Goal: Information Seeking & Learning: Learn about a topic

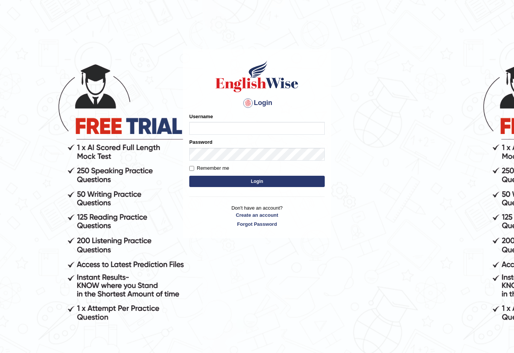
click at [196, 130] on input "Username" at bounding box center [256, 128] width 135 height 13
type input "Shujathali"
click at [191, 166] on input "Remember me" at bounding box center [191, 168] width 5 height 5
checkbox input "true"
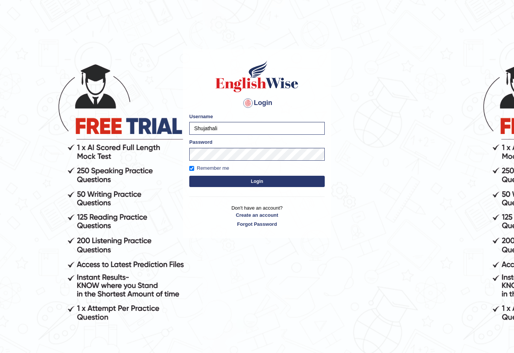
click at [206, 182] on button "Login" at bounding box center [256, 181] width 135 height 11
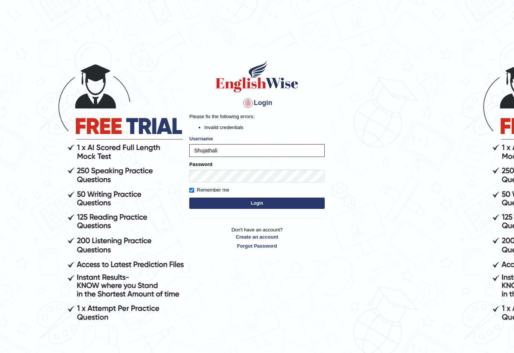
click at [252, 202] on button "Login" at bounding box center [256, 202] width 135 height 11
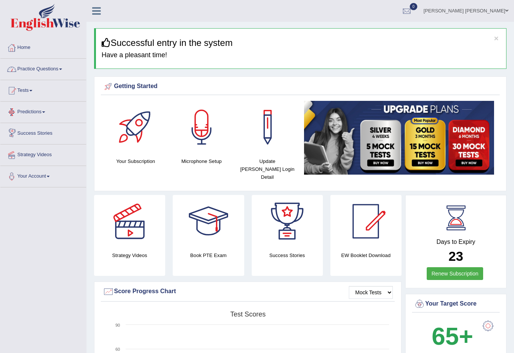
click at [37, 65] on link "Practice Questions" at bounding box center [43, 68] width 86 height 19
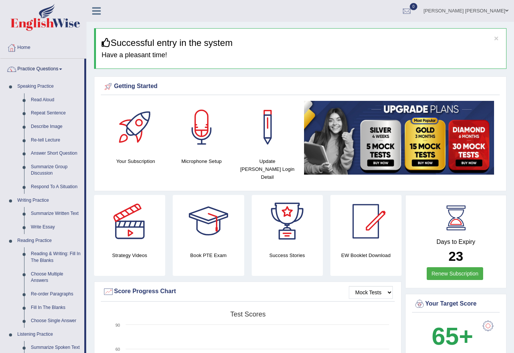
click at [48, 100] on div at bounding box center [257, 176] width 514 height 353
click at [48, 100] on link "Read Aloud" at bounding box center [55, 100] width 57 height 14
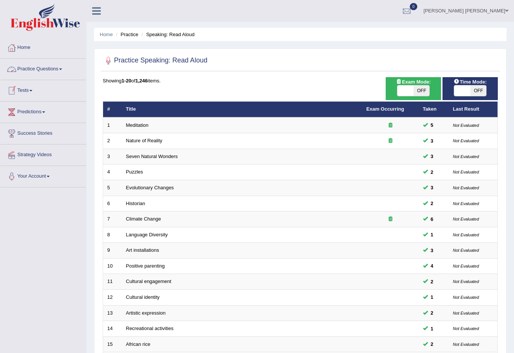
click at [42, 67] on link "Practice Questions" at bounding box center [43, 68] width 86 height 19
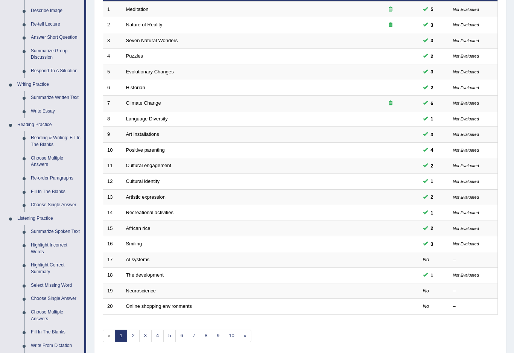
scroll to position [119, 0]
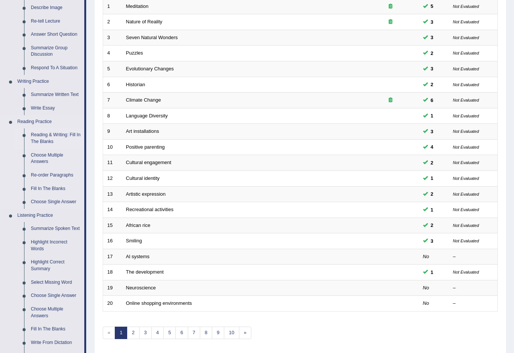
click at [54, 133] on div at bounding box center [257, 176] width 514 height 353
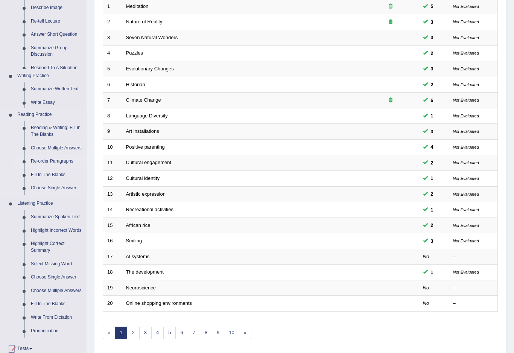
click at [54, 133] on ul "Reading & Writing: Fill In The Blanks Choose Multiple Answers Re-order Paragrap…" at bounding box center [50, 159] width 72 height 76
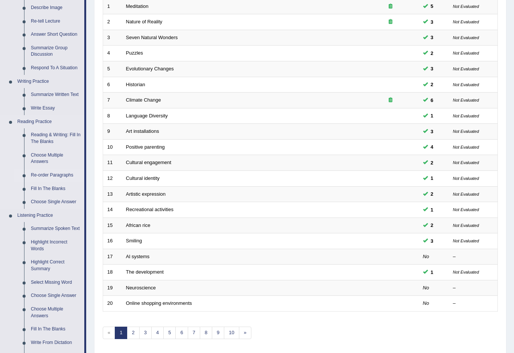
click at [54, 133] on link "Reading & Writing: Fill In The Blanks" at bounding box center [55, 138] width 57 height 20
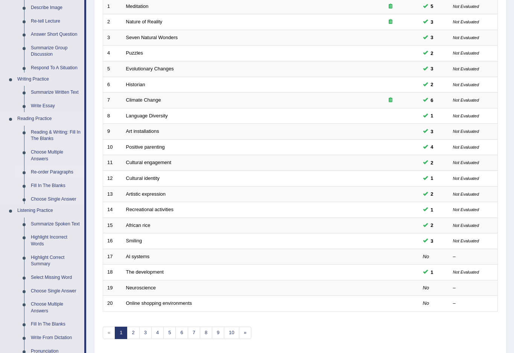
click at [54, 126] on link "Reading & Writing: Fill In The Blanks" at bounding box center [55, 136] width 57 height 20
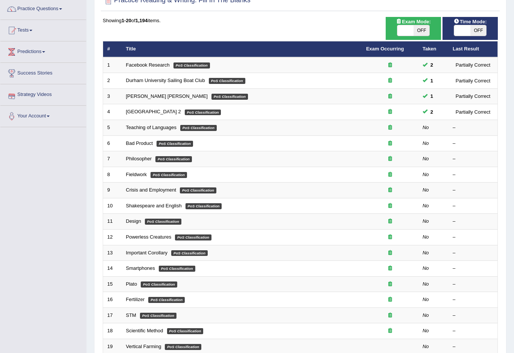
scroll to position [61, 0]
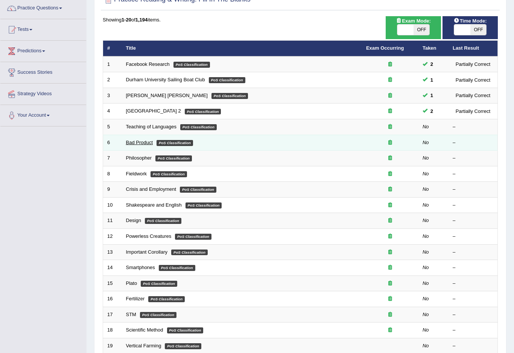
click at [141, 141] on link "Bad Product" at bounding box center [139, 143] width 27 height 6
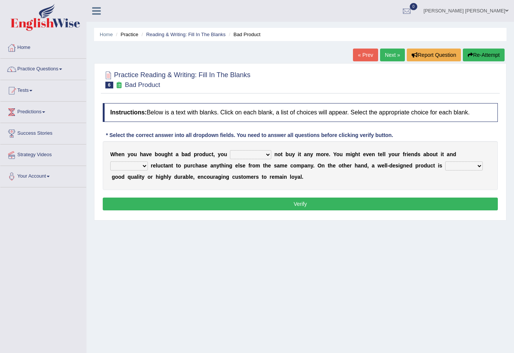
drag, startPoint x: 265, startPoint y: 152, endPoint x: 238, endPoint y: 141, distance: 30.0
click at [0, 0] on html "Toggle navigation Home Practice Questions Speaking Practice Read Aloud Repeat S…" at bounding box center [257, 176] width 514 height 353
select select "would"
drag, startPoint x: 145, startPoint y: 168, endPoint x: 163, endPoint y: 256, distance: 90.2
click at [0, 0] on html "Toggle navigation Home Practice Questions Speaking Practice Read Aloud Repeat S…" at bounding box center [257, 176] width 514 height 353
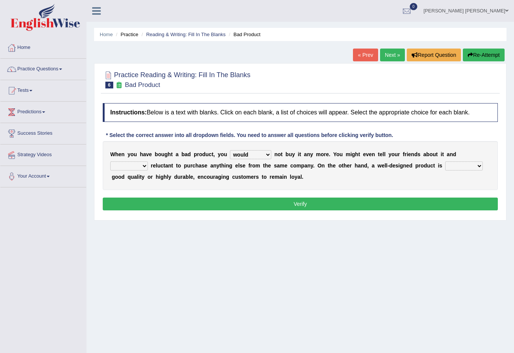
click at [0, 0] on html "Toggle navigation Home Practice Questions Speaking Practice Read Aloud Repeat S…" at bounding box center [257, 176] width 514 height 353
select select "being"
select select "also"
click at [339, 202] on button "Verify" at bounding box center [300, 203] width 395 height 13
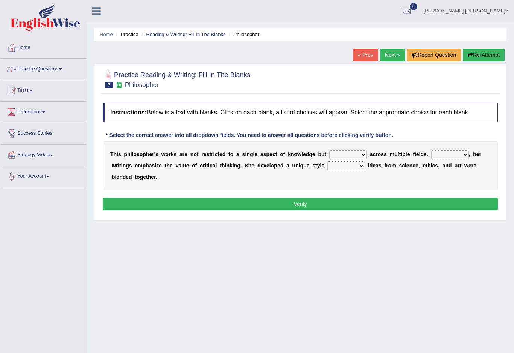
click at [0, 0] on html "Toggle navigation Home Practice Questions Speaking Practice Read Aloud Repeat S…" at bounding box center [257, 176] width 514 height 353
drag, startPoint x: 355, startPoint y: 168, endPoint x: 359, endPoint y: 262, distance: 94.8
select select "that"
drag, startPoint x: 358, startPoint y: 156, endPoint x: 361, endPoint y: 254, distance: 98.2
select select "extend"
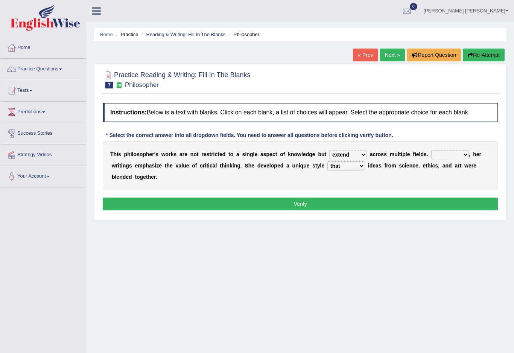
select select "So"
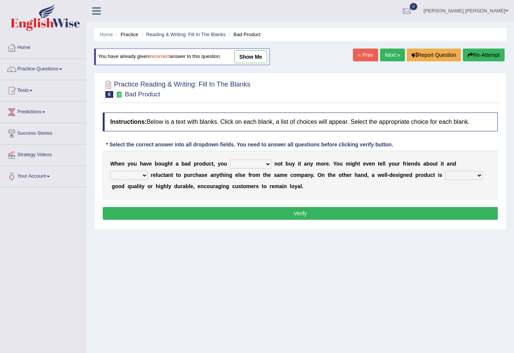
click at [390, 58] on link "Next »" at bounding box center [392, 55] width 25 height 13
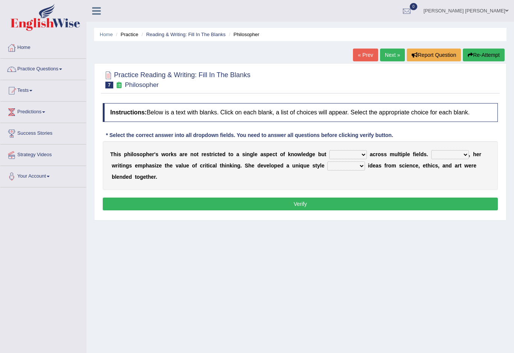
select select "extend"
select select "Moreover"
drag, startPoint x: 353, startPoint y: 168, endPoint x: 344, endPoint y: 178, distance: 14.1
click at [0, 0] on html "Toggle navigation Home Practice Questions Speaking Practice Read Aloud Repeat S…" at bounding box center [257, 176] width 514 height 353
drag, startPoint x: 353, startPoint y: 165, endPoint x: 329, endPoint y: 203, distance: 44.8
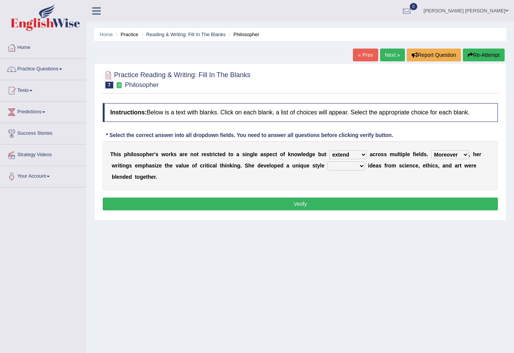
click at [0, 0] on html "Toggle navigation Home Practice Questions Speaking Practice Read Aloud Repeat S…" at bounding box center [257, 176] width 514 height 353
select select "that"
click at [317, 207] on button "Verify" at bounding box center [300, 203] width 395 height 13
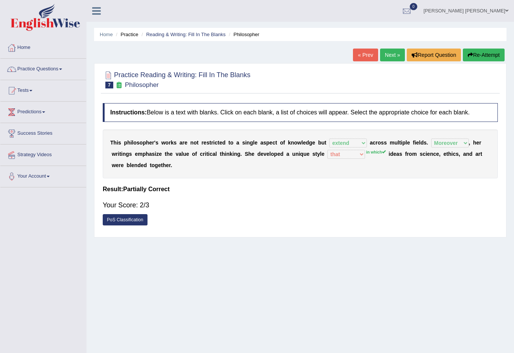
click at [128, 221] on link "PoS Classification" at bounding box center [125, 219] width 45 height 11
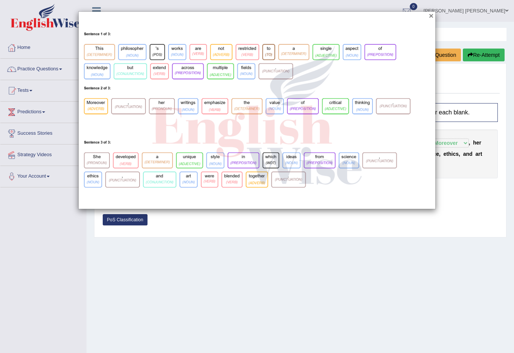
click at [431, 15] on button "×" at bounding box center [431, 16] width 5 height 8
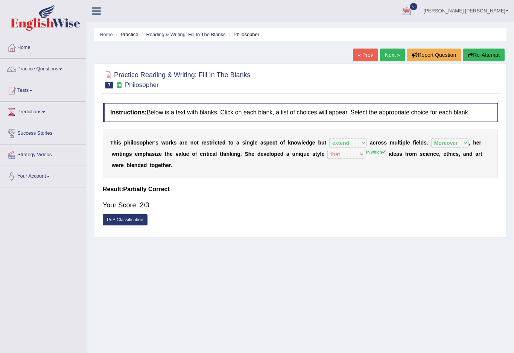
click at [391, 57] on link "Next »" at bounding box center [392, 55] width 25 height 13
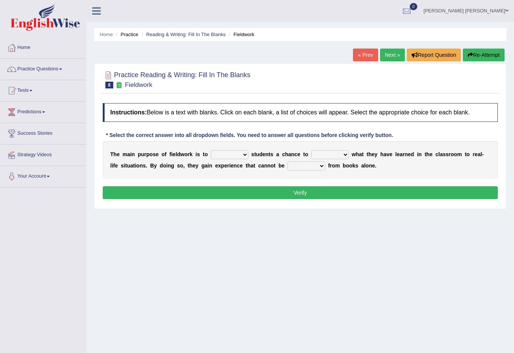
select select "offer"
select select "apply"
select select
select select "obtained"
click at [301, 197] on button "Verify" at bounding box center [300, 192] width 395 height 13
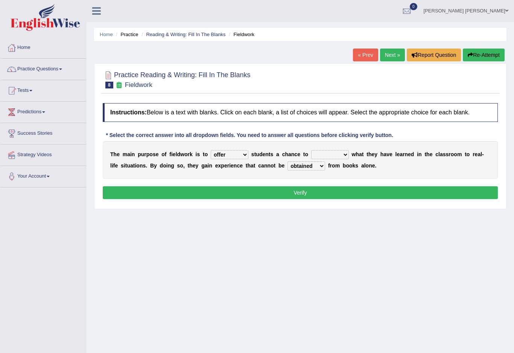
drag, startPoint x: 301, startPoint y: 197, endPoint x: 308, endPoint y: 224, distance: 28.6
click at [0, 0] on html "Toggle navigation Home Practice Questions Speaking Practice Read Aloud Repeat S…" at bounding box center [257, 176] width 514 height 353
select select "compare"
click at [330, 194] on button "Verify" at bounding box center [300, 192] width 395 height 13
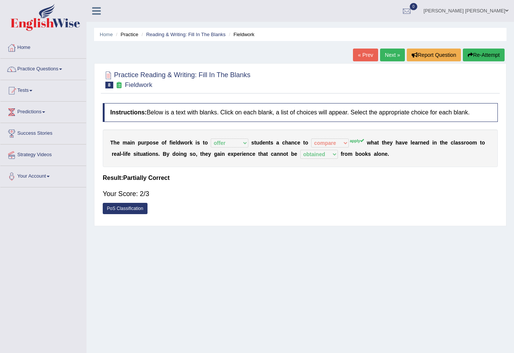
click at [388, 56] on link "Next »" at bounding box center [392, 55] width 25 height 13
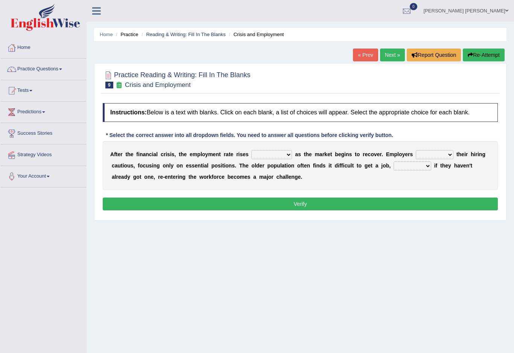
select select "conversely"
select select "are kept"
select select "because"
drag, startPoint x: 422, startPoint y: 167, endPoint x: 428, endPoint y: 181, distance: 15.7
click at [0, 0] on html "Toggle navigation Home Practice Questions Speaking Practice Read Aloud Repeat S…" at bounding box center [257, 176] width 514 height 353
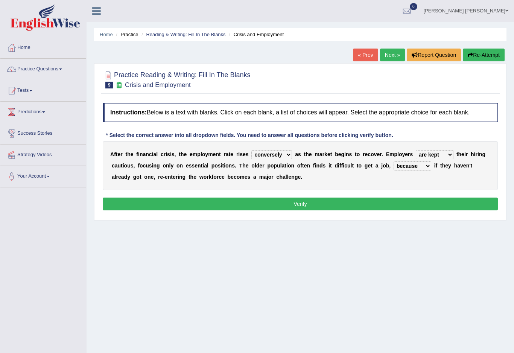
click at [338, 196] on div "Instructions: Below is a text with blanks. Click on each blank, a list of choic…" at bounding box center [300, 157] width 399 height 117
click at [338, 197] on button "Verify" at bounding box center [300, 203] width 395 height 13
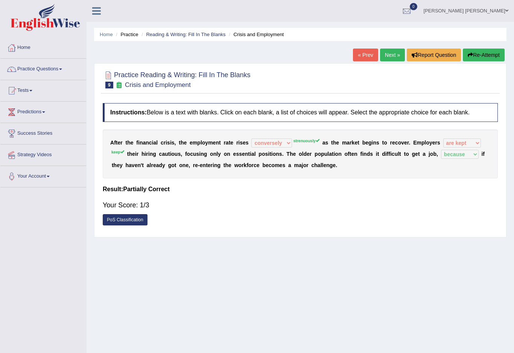
click at [302, 140] on sup "strenuously" at bounding box center [306, 140] width 26 height 5
click at [281, 138] on div "A f t e r t h e f i n a n c i a l c r i s i s , t h e e m p l o y m e n t r a t…" at bounding box center [300, 153] width 395 height 49
click at [389, 53] on link "Next »" at bounding box center [392, 55] width 25 height 13
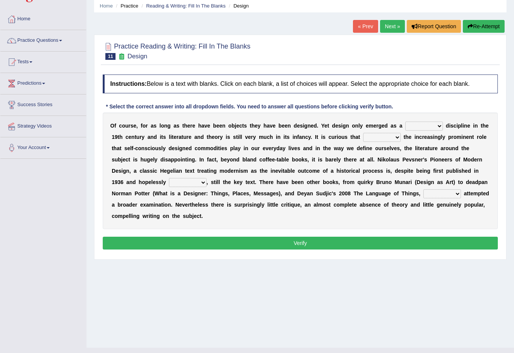
scroll to position [30, 0]
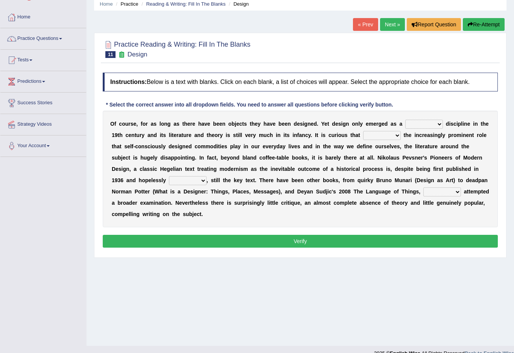
click at [440, 125] on select "bilateral ubiquitous foremost dedicated" at bounding box center [424, 124] width 38 height 9
click at [446, 293] on div "Home Practice Reading & Writing: Fill In The Blanks Design « Prev Next » Report…" at bounding box center [299, 158] width 427 height 376
click at [440, 125] on select "bilateral ubiquitous foremost dedicated" at bounding box center [424, 124] width 38 height 9
select select "foremost"
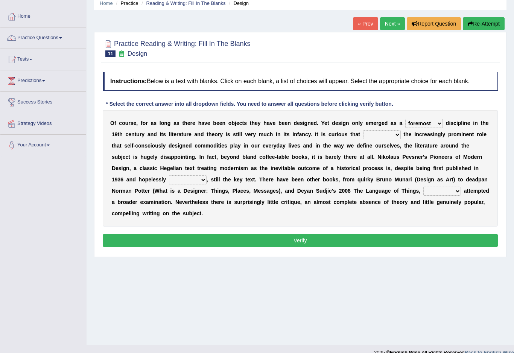
scroll to position [0, 0]
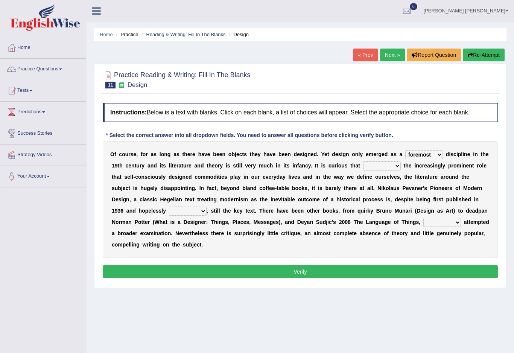
click at [441, 153] on select "bilateral ubiquitous foremost dedicated" at bounding box center [424, 154] width 38 height 9
click at [397, 165] on select "since despite within through" at bounding box center [382, 165] width 38 height 9
click at [398, 165] on select "since despite within through" at bounding box center [382, 165] width 38 height 9
click at [391, 170] on select "since despite within through" at bounding box center [382, 165] width 38 height 9
select select "through"
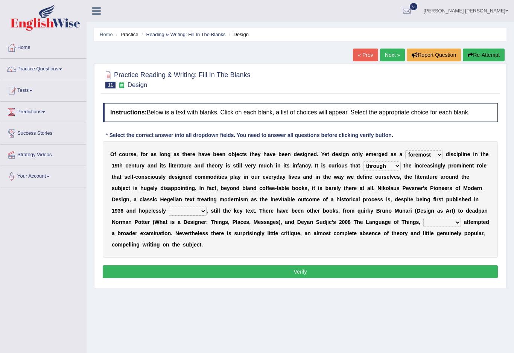
click at [175, 209] on select "dates dating date dated" at bounding box center [188, 210] width 38 height 9
click at [177, 211] on select "dates dating date dated" at bounding box center [188, 210] width 38 height 9
select select "date"
click at [206, 265] on button "Verify" at bounding box center [300, 271] width 395 height 13
click at [429, 219] on select "which then however as" at bounding box center [442, 222] width 38 height 9
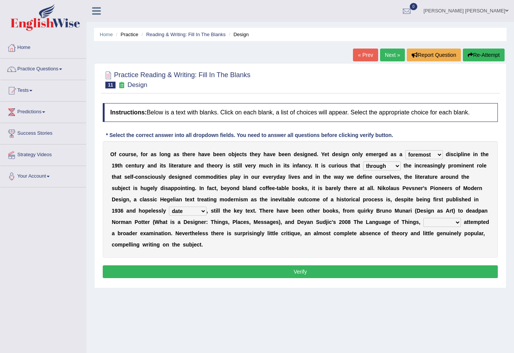
click at [423, 226] on select "which then however as" at bounding box center [442, 222] width 38 height 9
click at [424, 219] on select "which then however as" at bounding box center [442, 222] width 38 height 9
click at [430, 223] on select "which then however as" at bounding box center [442, 222] width 38 height 9
select select "however"
click at [406, 265] on button "Verify" at bounding box center [300, 271] width 395 height 13
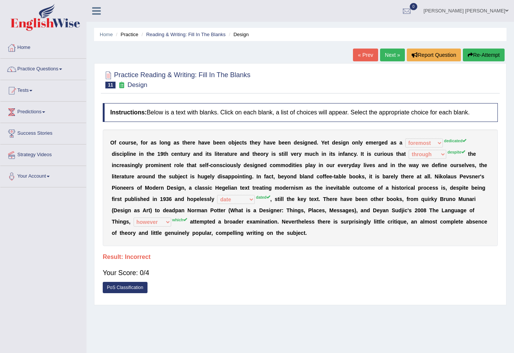
click at [391, 54] on link "Next »" at bounding box center [392, 55] width 25 height 13
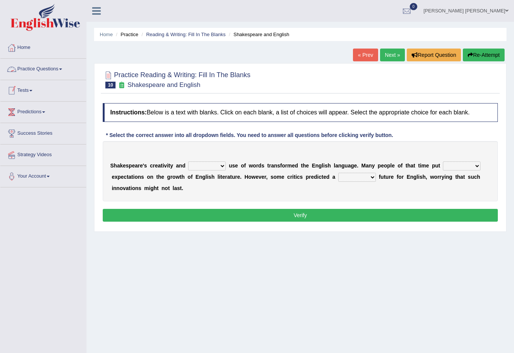
click at [59, 70] on link "Practice Questions" at bounding box center [43, 68] width 86 height 19
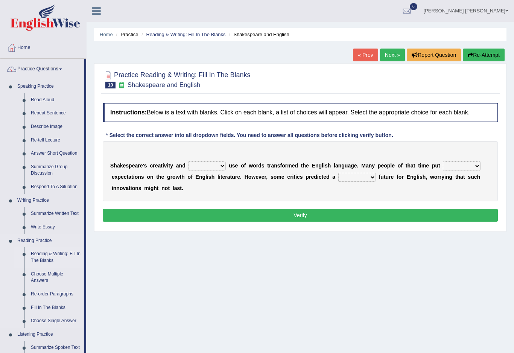
click at [53, 255] on div at bounding box center [257, 176] width 514 height 353
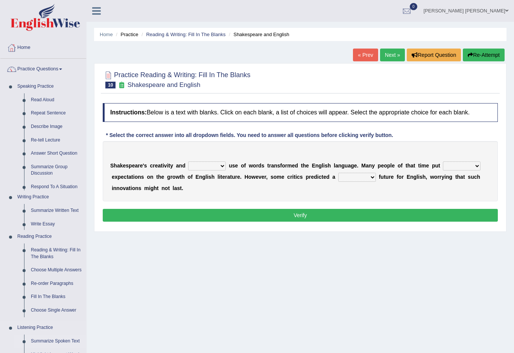
click at [53, 255] on ul "Speaking Practice Read Aloud Repeat Sentence Describe Image Re-tell Lecture Ans…" at bounding box center [43, 274] width 86 height 388
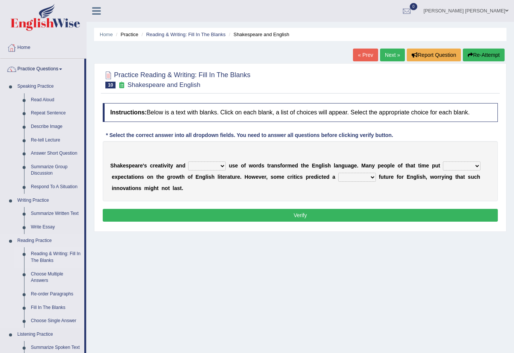
click at [48, 254] on link "Reading & Writing: Fill In The Blanks" at bounding box center [55, 257] width 57 height 20
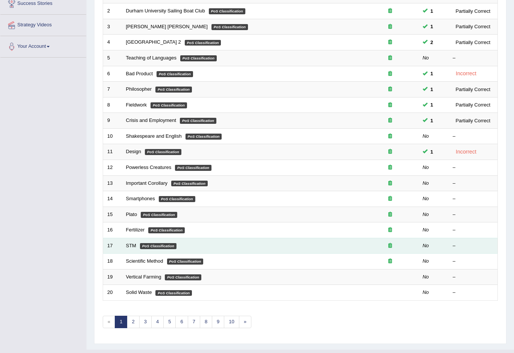
scroll to position [129, 0]
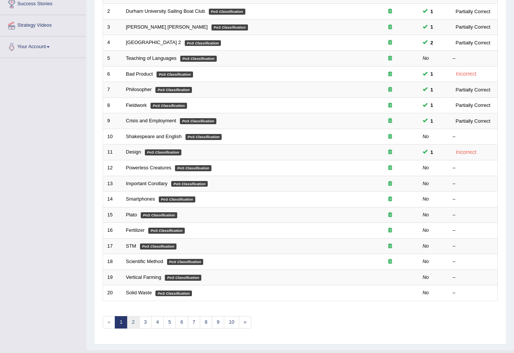
click at [132, 317] on link "2" at bounding box center [133, 322] width 12 height 12
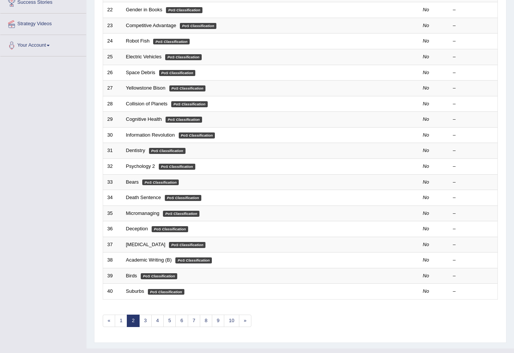
scroll to position [129, 0]
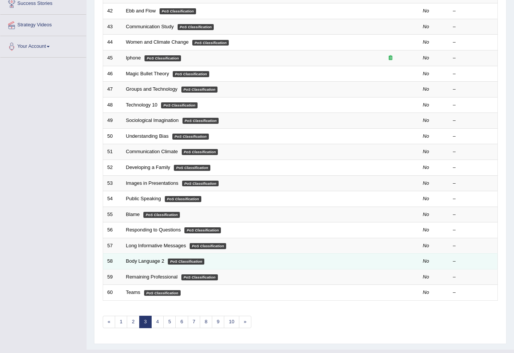
scroll to position [129, 0]
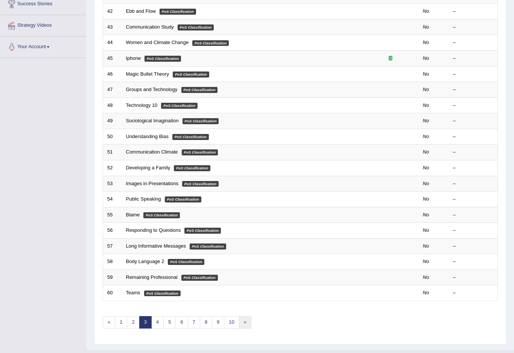
click at [246, 319] on link "»" at bounding box center [245, 322] width 12 height 12
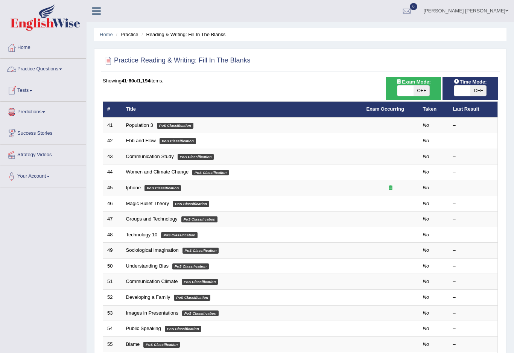
click at [68, 70] on link "Practice Questions" at bounding box center [43, 68] width 86 height 19
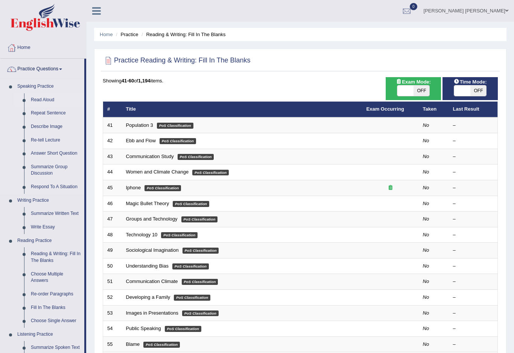
click at [50, 101] on div at bounding box center [257, 176] width 514 height 353
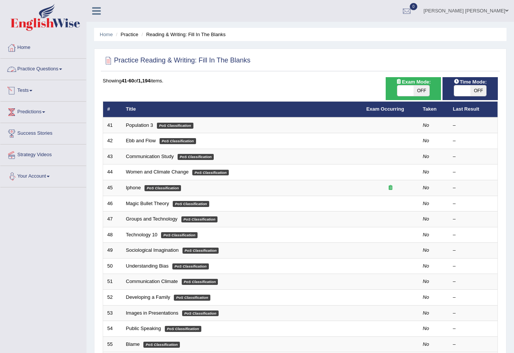
click at [65, 71] on link "Practice Questions" at bounding box center [43, 68] width 86 height 19
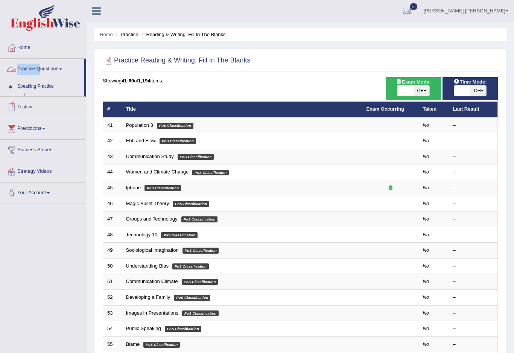
click at [65, 71] on div at bounding box center [257, 176] width 514 height 353
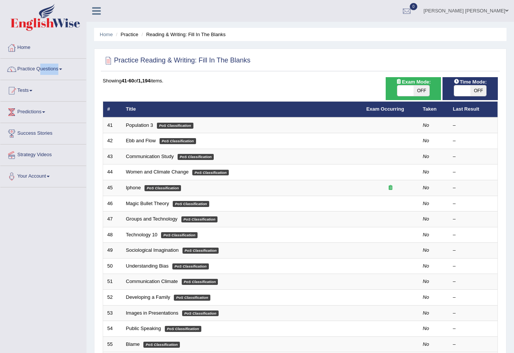
click at [65, 71] on link "Practice Questions" at bounding box center [43, 68] width 86 height 19
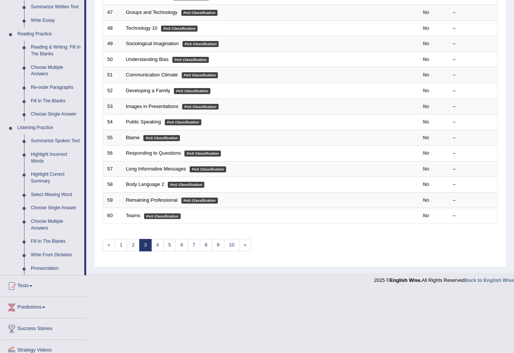
scroll to position [211, 0]
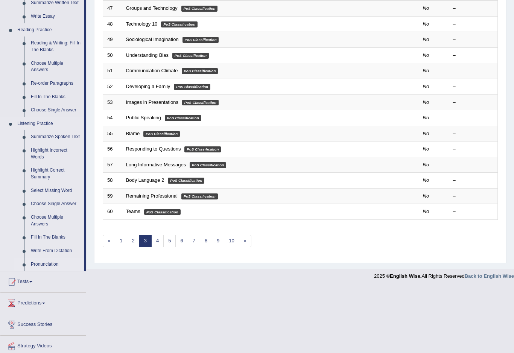
click at [40, 262] on div at bounding box center [257, 176] width 514 height 353
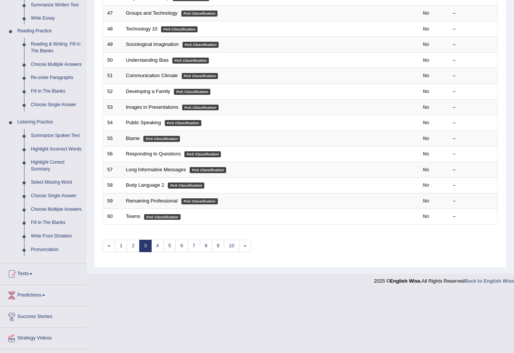
scroll to position [129, 0]
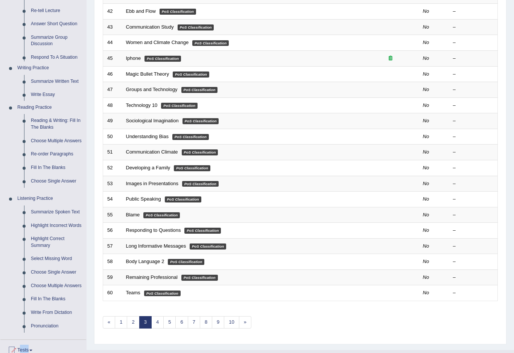
click at [40, 262] on ul "Home Practice Questions Speaking Practice Read Aloud Repeat Sentence Describe I…" at bounding box center [43, 177] width 86 height 539
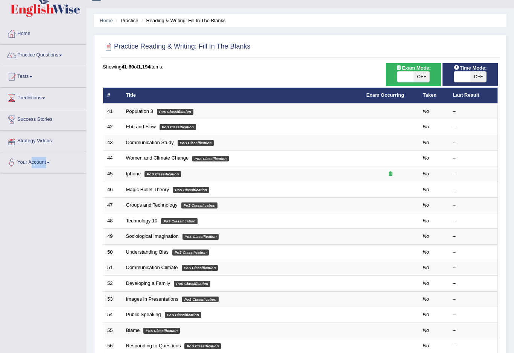
scroll to position [0, 0]
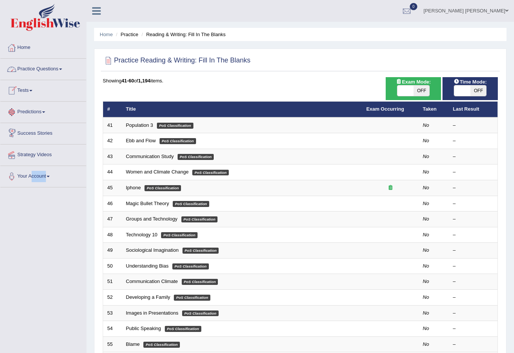
click at [56, 74] on link "Practice Questions" at bounding box center [43, 68] width 86 height 19
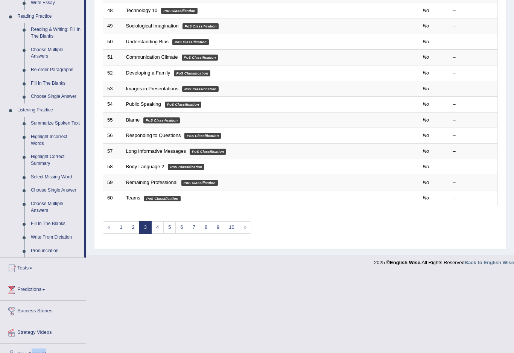
click at [59, 248] on div at bounding box center [257, 176] width 514 height 353
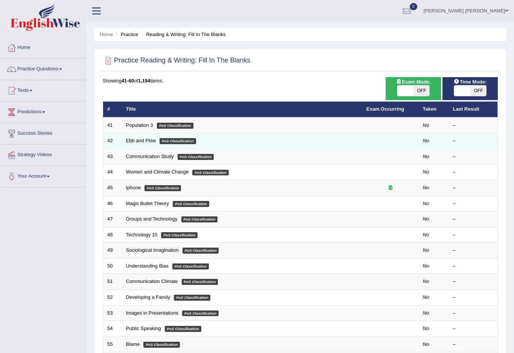
click at [144, 133] on td "Ebb and Flow PoS Classification" at bounding box center [242, 141] width 240 height 16
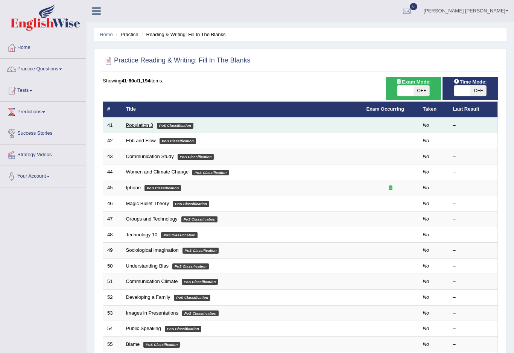
click at [151, 123] on link "Population 3" at bounding box center [139, 125] width 27 height 6
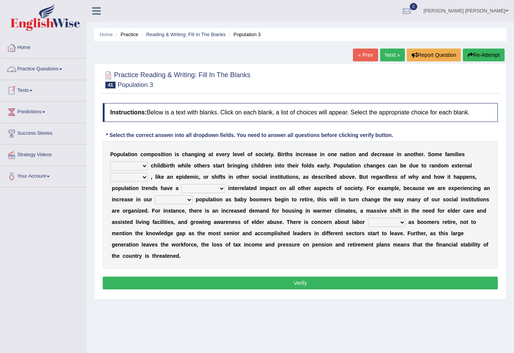
click at [70, 67] on link "Practice Questions" at bounding box center [43, 68] width 86 height 19
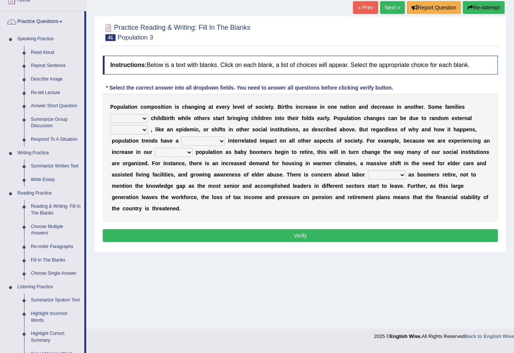
scroll to position [40, 0]
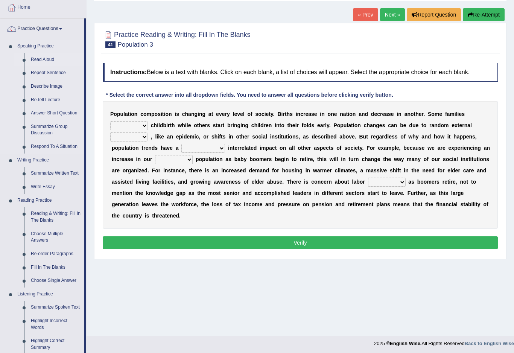
click at [41, 60] on div at bounding box center [257, 176] width 514 height 353
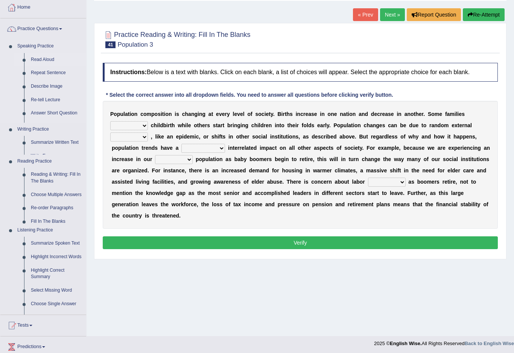
click at [41, 60] on link "Read Aloud" at bounding box center [56, 60] width 59 height 14
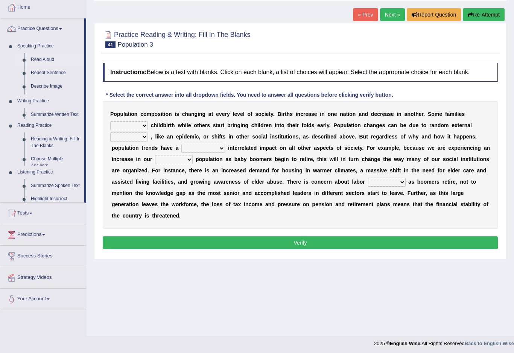
click at [41, 60] on link "Read Aloud" at bounding box center [55, 60] width 57 height 14
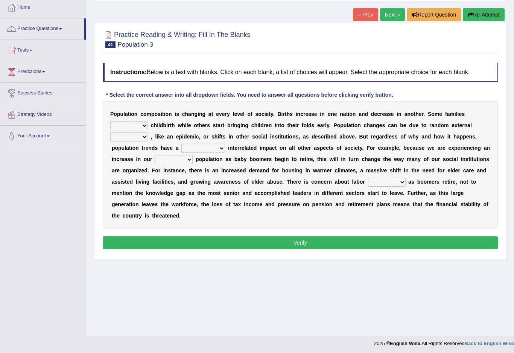
click at [41, 60] on li "Tests Take Practice Sectional Test Take Mock Test History" at bounding box center [43, 50] width 86 height 21
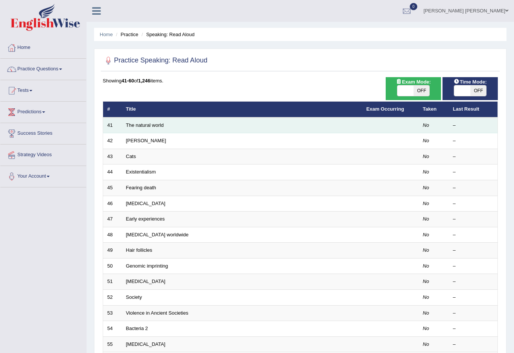
click at [176, 126] on td "The natural world" at bounding box center [242, 125] width 240 height 16
click at [156, 125] on link "The natural world" at bounding box center [145, 125] width 38 height 6
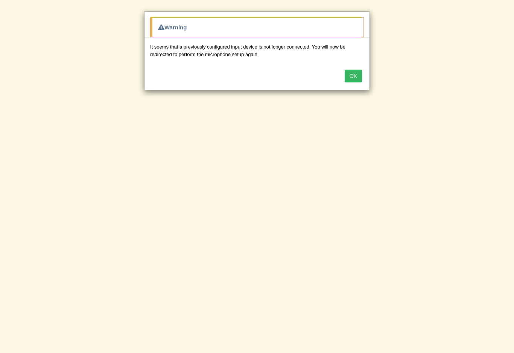
click at [352, 76] on button "OK" at bounding box center [352, 76] width 17 height 13
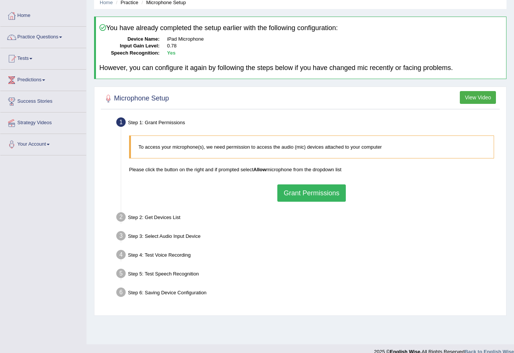
scroll to position [31, 0]
click at [302, 189] on button "Grant Permissions" at bounding box center [311, 193] width 68 height 17
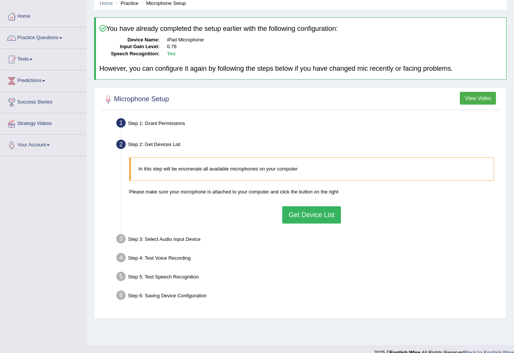
click at [310, 215] on button "Get Device List" at bounding box center [311, 214] width 59 height 17
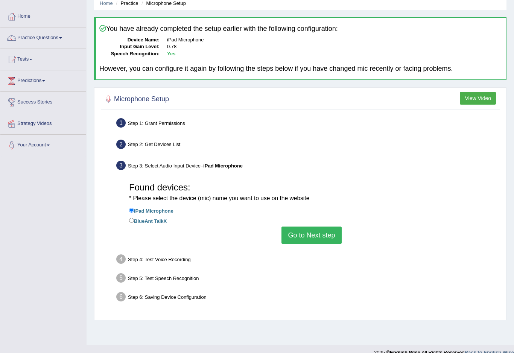
click at [133, 219] on input "BlueAnt TalkX" at bounding box center [131, 220] width 5 height 5
radio input "true"
click at [313, 235] on button "Go to Next step" at bounding box center [311, 234] width 60 height 17
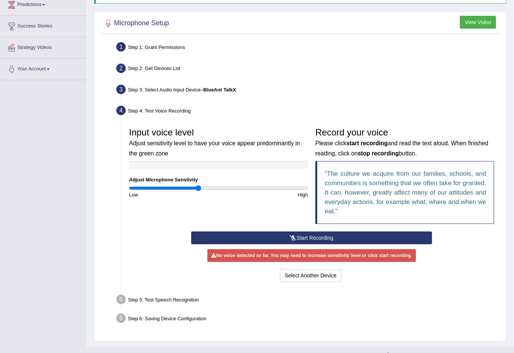
scroll to position [107, 0]
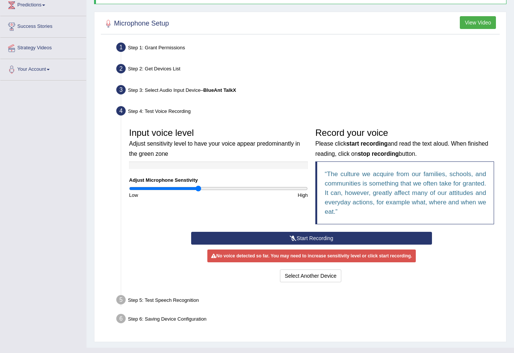
click at [303, 238] on button "Start Recording" at bounding box center [311, 238] width 241 height 13
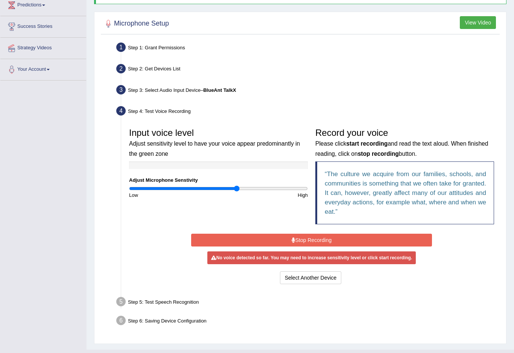
drag, startPoint x: 197, startPoint y: 185, endPoint x: 237, endPoint y: 185, distance: 40.2
click at [237, 185] on input "range" at bounding box center [218, 188] width 179 height 6
drag, startPoint x: 234, startPoint y: 185, endPoint x: 252, endPoint y: 182, distance: 19.0
click at [252, 182] on div "Input voice level Adjust sensitivity level to have your voice appear predominan…" at bounding box center [218, 161] width 186 height 74
click at [267, 241] on button "Stop Recording" at bounding box center [311, 240] width 241 height 13
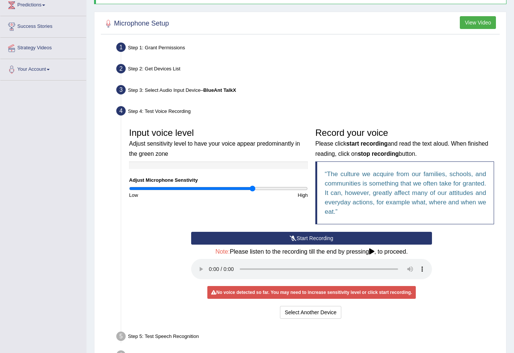
click at [211, 262] on audio at bounding box center [311, 269] width 241 height 20
click at [212, 260] on audio at bounding box center [311, 269] width 241 height 20
drag, startPoint x: 250, startPoint y: 186, endPoint x: 233, endPoint y: 187, distance: 16.6
click at [233, 187] on input "range" at bounding box center [218, 188] width 179 height 6
click at [227, 188] on input "range" at bounding box center [218, 188] width 179 height 6
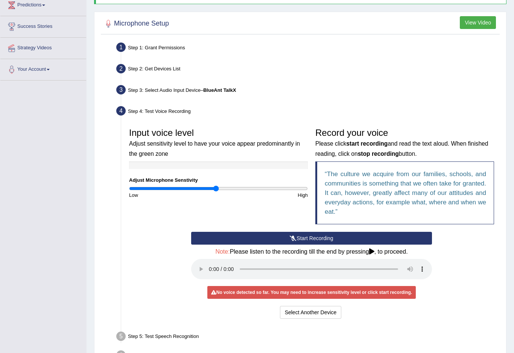
drag, startPoint x: 221, startPoint y: 186, endPoint x: 215, endPoint y: 187, distance: 6.1
click at [215, 187] on input "range" at bounding box center [218, 188] width 179 height 6
click at [212, 187] on input "range" at bounding box center [218, 188] width 179 height 6
click at [224, 186] on input "range" at bounding box center [218, 188] width 179 height 6
click at [211, 263] on audio at bounding box center [311, 269] width 241 height 20
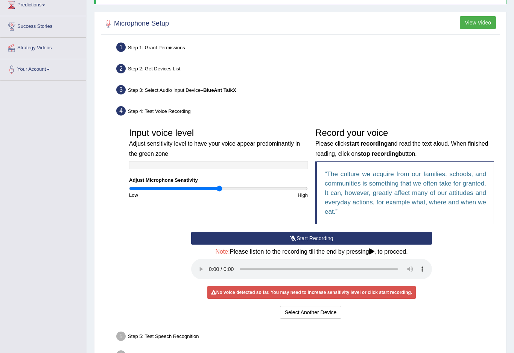
type input "1.02"
click at [220, 188] on input "range" at bounding box center [218, 188] width 179 height 6
click at [287, 238] on button "Start Recording" at bounding box center [311, 238] width 241 height 13
click at [282, 237] on button "Start Recording" at bounding box center [311, 238] width 241 height 13
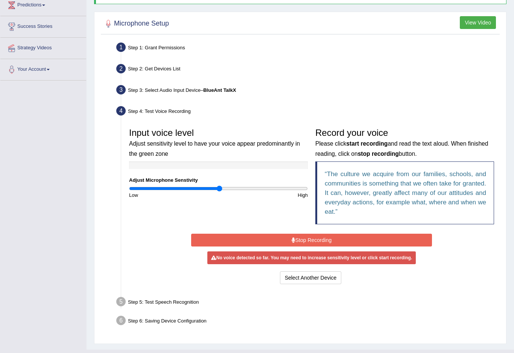
click at [282, 237] on button "Stop Recording" at bounding box center [311, 240] width 241 height 13
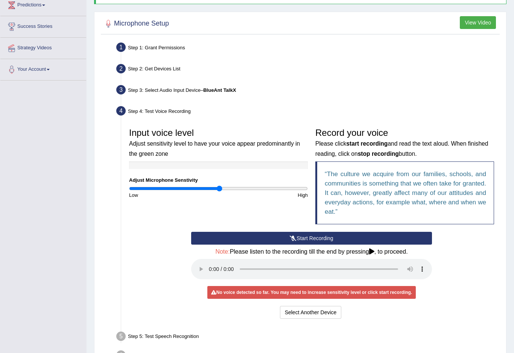
click at [282, 237] on button "Start Recording" at bounding box center [311, 238] width 241 height 13
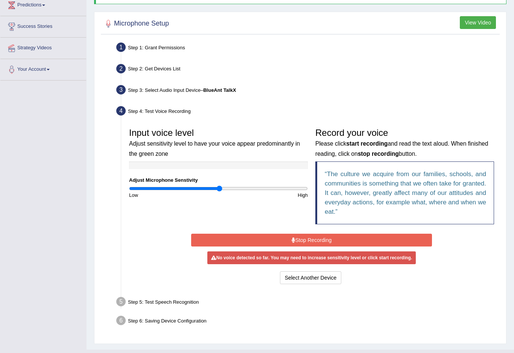
click at [278, 243] on button "Stop Recording" at bounding box center [311, 240] width 241 height 13
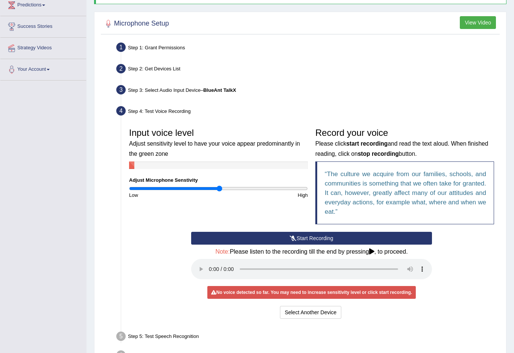
click at [212, 262] on audio at bounding box center [311, 269] width 241 height 20
click at [290, 235] on icon at bounding box center [293, 237] width 7 height 5
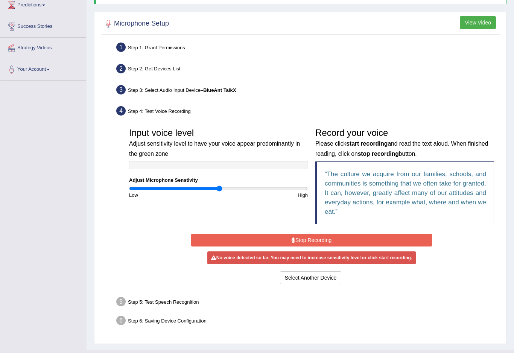
click at [303, 239] on button "Stop Recording" at bounding box center [311, 240] width 241 height 13
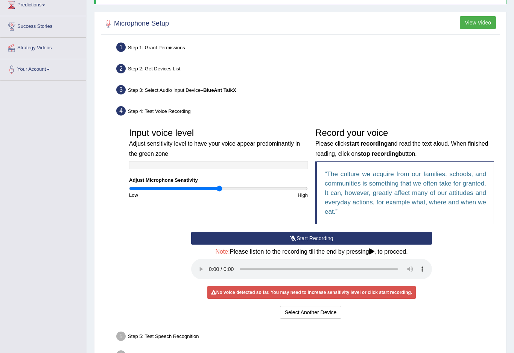
click at [206, 263] on audio at bounding box center [311, 269] width 241 height 20
click at [209, 262] on audio at bounding box center [311, 269] width 241 height 20
click at [303, 236] on button "Start Recording" at bounding box center [311, 238] width 241 height 13
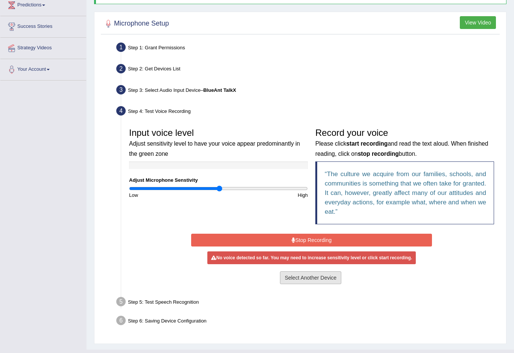
click at [301, 279] on button "Select Another Device" at bounding box center [311, 277] width 62 height 13
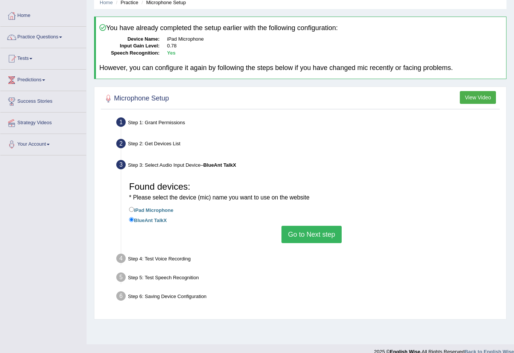
scroll to position [31, 0]
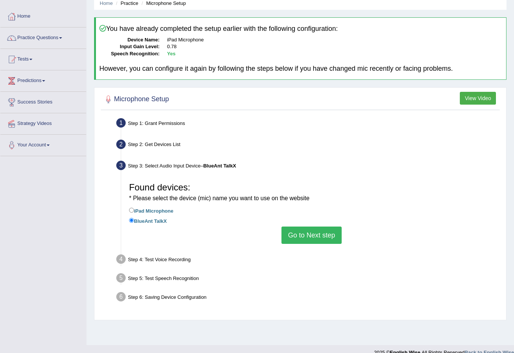
click at [314, 234] on button "Go to Next step" at bounding box center [311, 234] width 60 height 17
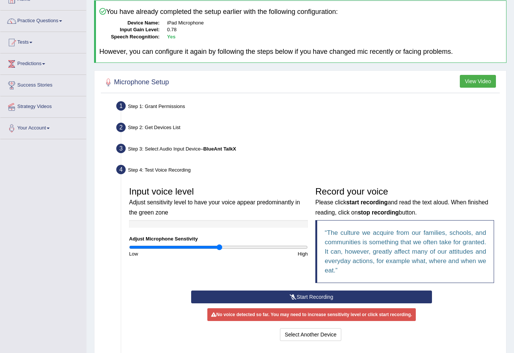
scroll to position [58, 0]
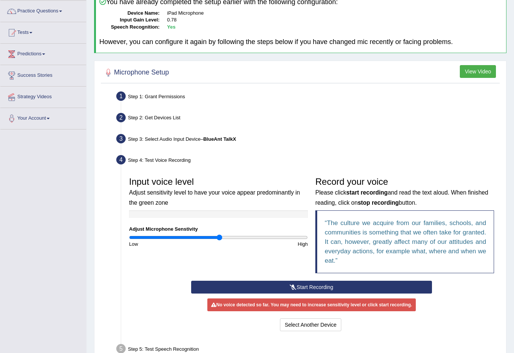
click at [300, 281] on button "Start Recording" at bounding box center [311, 287] width 241 height 13
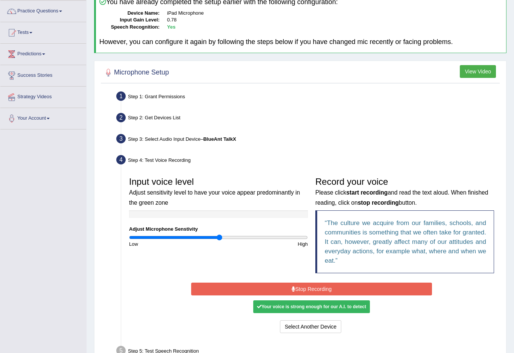
click at [333, 297] on div "Start Recording Stop Recording Note: Please listen to the recording till the en…" at bounding box center [311, 308] width 248 height 54
click at [332, 288] on button "Stop Recording" at bounding box center [311, 288] width 241 height 13
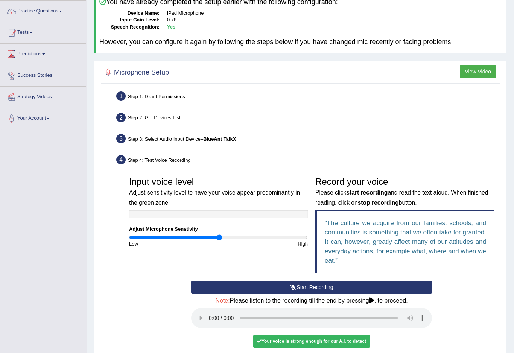
click at [211, 311] on audio at bounding box center [311, 318] width 241 height 20
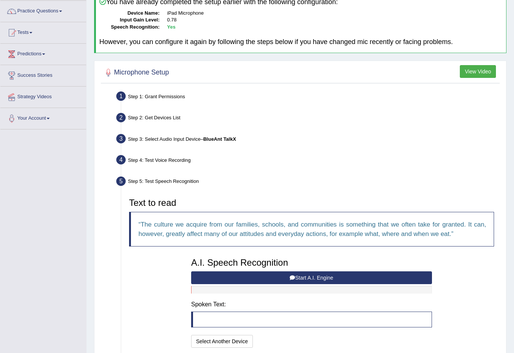
click at [270, 274] on button "Start A.I. Engine" at bounding box center [311, 277] width 241 height 13
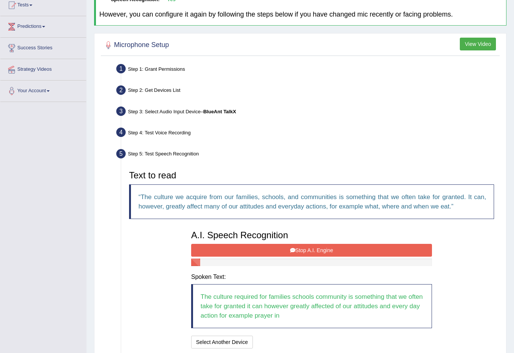
scroll to position [133, 0]
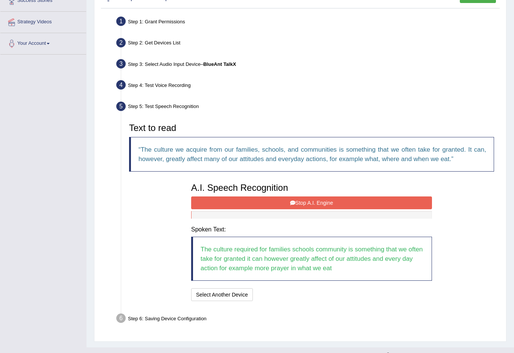
click at [328, 199] on button "Stop A.I. Engine" at bounding box center [311, 202] width 241 height 13
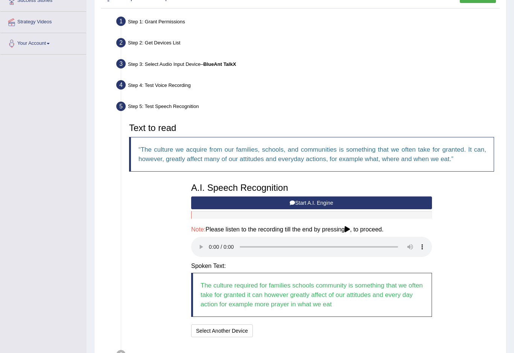
click at [211, 242] on audio at bounding box center [311, 247] width 241 height 20
click at [302, 324] on button "Speech is ok. Go to Last step" at bounding box center [295, 330] width 79 height 13
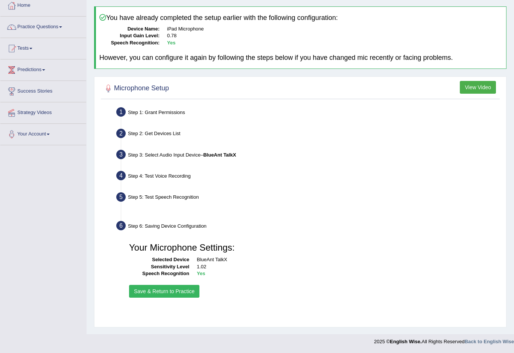
scroll to position [31, 0]
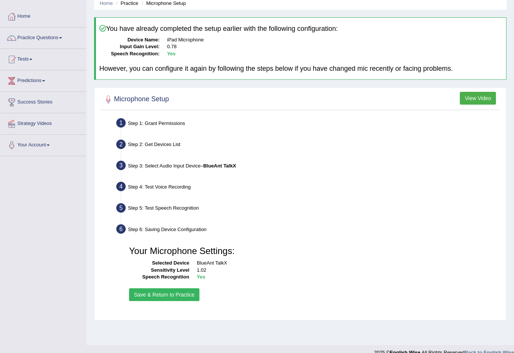
click at [167, 292] on button "Save & Return to Practice" at bounding box center [164, 294] width 70 height 13
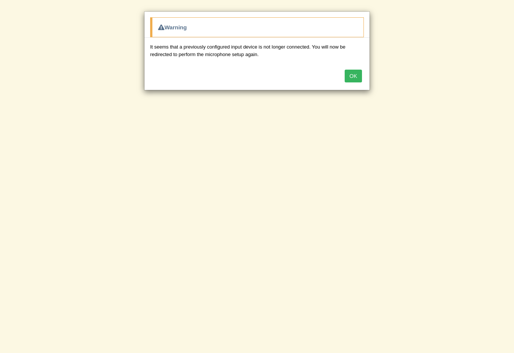
click at [353, 77] on button "OK" at bounding box center [352, 76] width 17 height 13
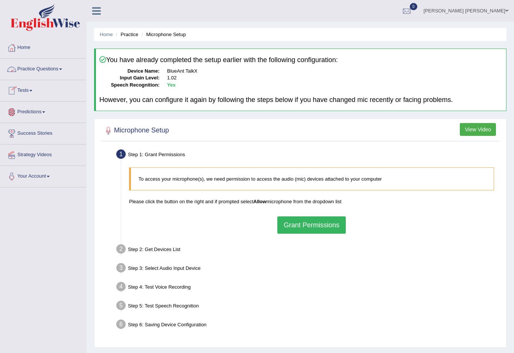
click at [68, 68] on link "Practice Questions" at bounding box center [43, 68] width 86 height 19
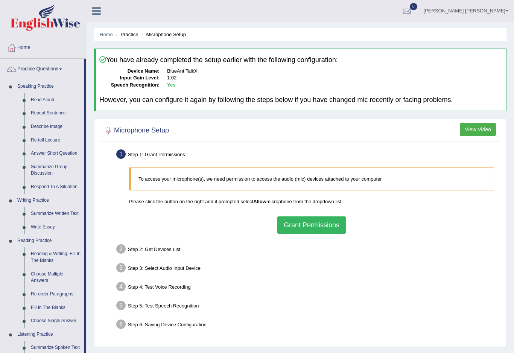
click at [46, 138] on div at bounding box center [257, 176] width 514 height 353
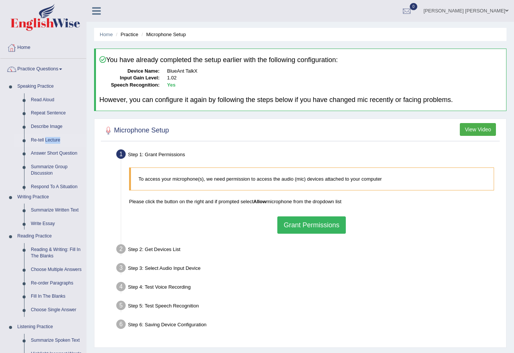
click at [46, 138] on link "Re-tell Lecture" at bounding box center [56, 140] width 59 height 14
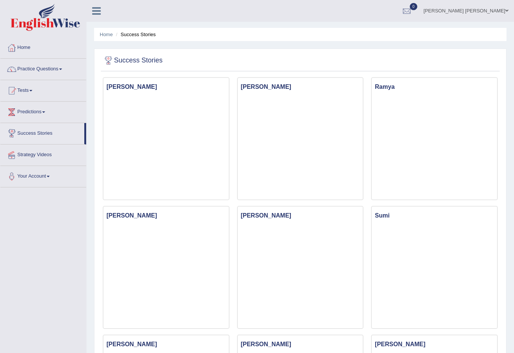
click at [36, 74] on link "Practice Questions" at bounding box center [43, 68] width 86 height 19
click at [36, 74] on div at bounding box center [257, 176] width 514 height 353
click at [36, 74] on link "Practice Questions" at bounding box center [42, 68] width 84 height 19
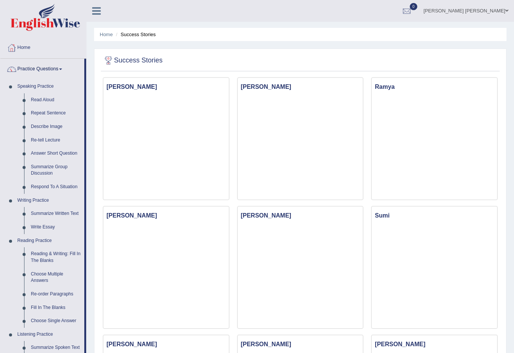
click at [41, 68] on div at bounding box center [257, 176] width 514 height 353
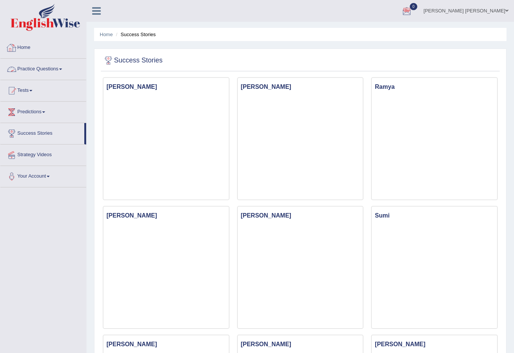
click at [28, 48] on link "Home" at bounding box center [43, 46] width 86 height 19
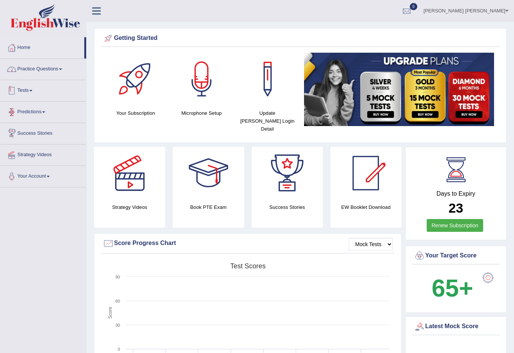
click at [67, 66] on link "Practice Questions" at bounding box center [43, 68] width 86 height 19
click at [67, 66] on div at bounding box center [257, 176] width 514 height 353
click at [67, 66] on link "Practice Questions" at bounding box center [43, 68] width 86 height 19
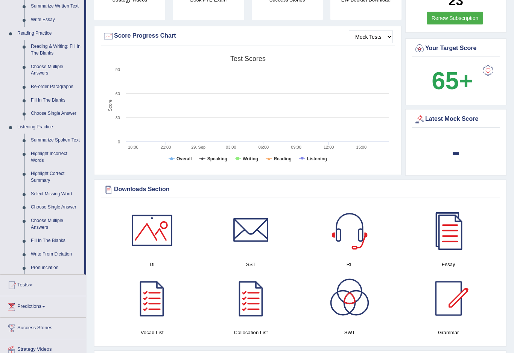
scroll to position [226, 0]
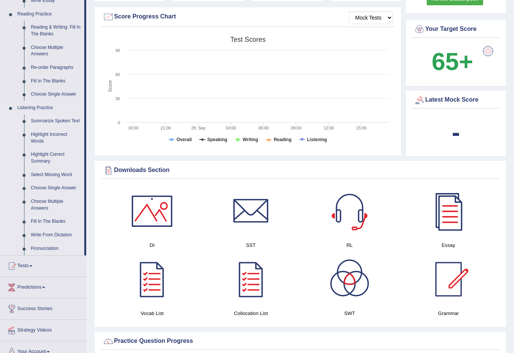
click at [38, 118] on div at bounding box center [257, 176] width 514 height 353
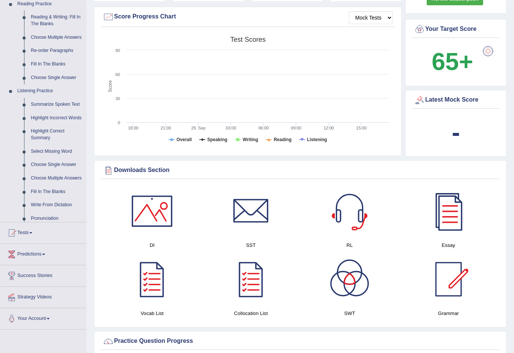
click at [38, 118] on ul "Home Practice Questions Speaking Practice Read Aloud Repeat Sentence Describe I…" at bounding box center [43, 70] width 86 height 519
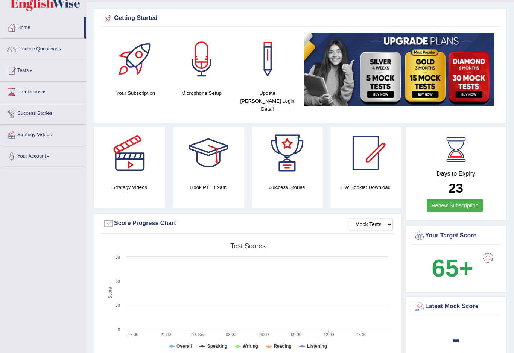
scroll to position [0, 0]
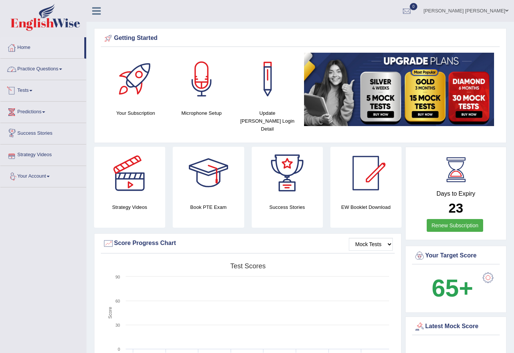
click at [50, 65] on link "Practice Questions" at bounding box center [43, 68] width 86 height 19
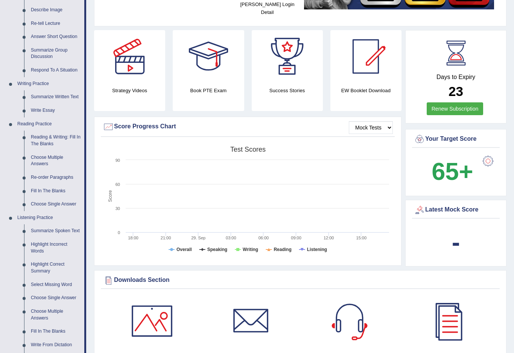
scroll to position [119, 0]
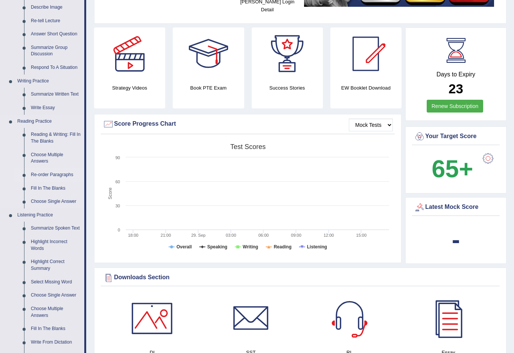
click at [35, 173] on div at bounding box center [257, 176] width 514 height 353
click at [35, 173] on ul "Speaking Practice Read Aloud Repeat Sentence Describe Image Re-tell Lecture Ans…" at bounding box center [42, 162] width 84 height 402
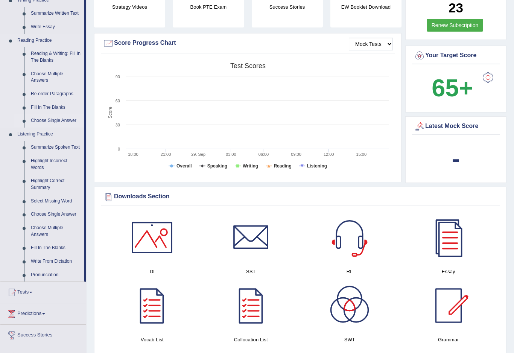
scroll to position [0, 0]
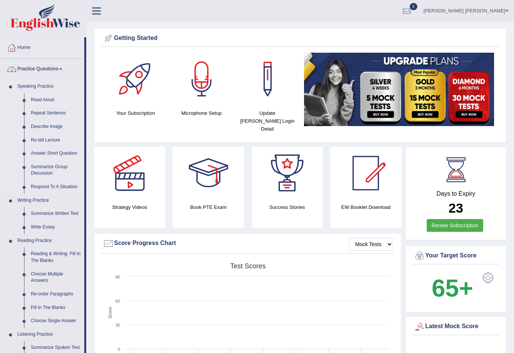
click at [35, 96] on link "Read Aloud" at bounding box center [55, 100] width 57 height 14
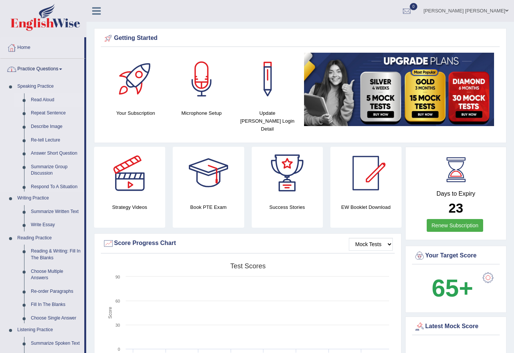
click at [35, 96] on link "Read Aloud" at bounding box center [55, 100] width 57 height 14
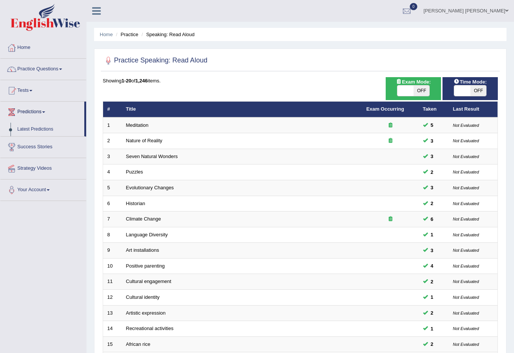
click at [33, 86] on div at bounding box center [257, 176] width 514 height 353
click at [33, 86] on link "Tests" at bounding box center [43, 89] width 86 height 19
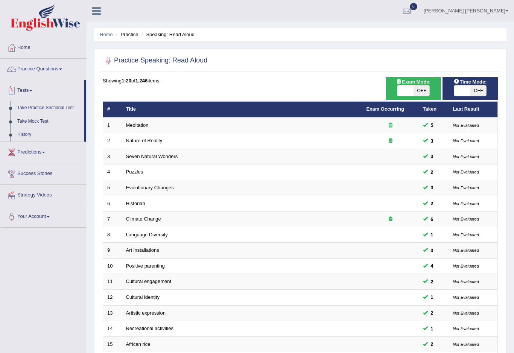
click at [33, 86] on div at bounding box center [257, 176] width 514 height 353
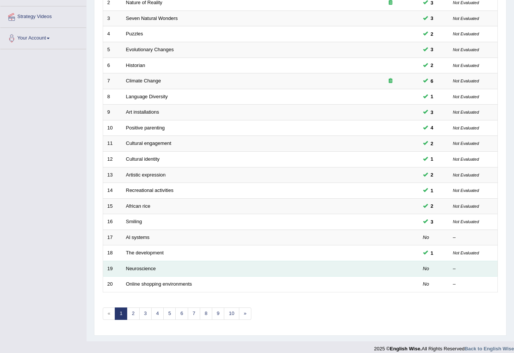
scroll to position [137, 0]
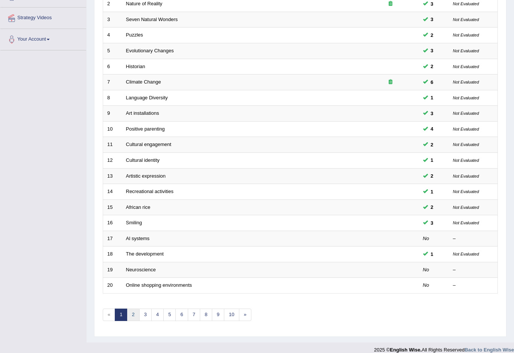
click at [133, 308] on link "2" at bounding box center [133, 314] width 12 height 12
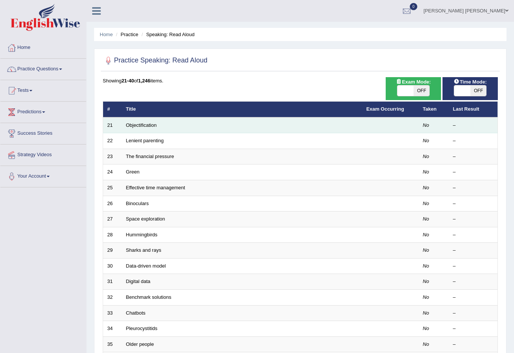
click at [162, 123] on td "Objectification" at bounding box center [242, 125] width 240 height 16
click at [151, 126] on link "Objectification" at bounding box center [141, 125] width 31 height 6
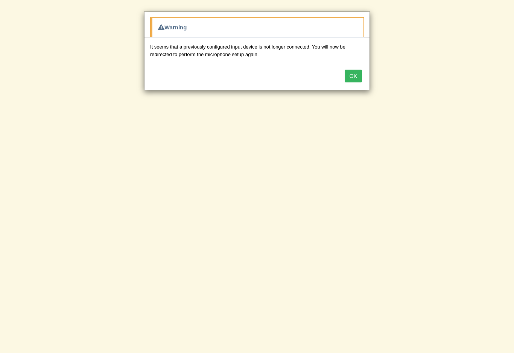
click at [355, 75] on button "OK" at bounding box center [352, 76] width 17 height 13
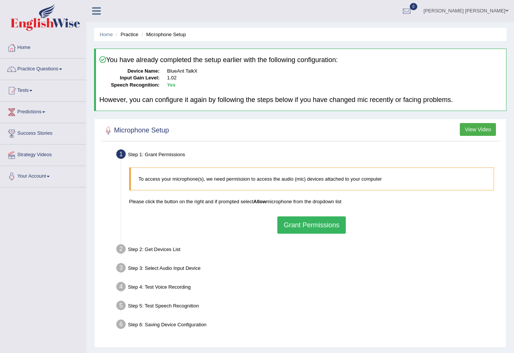
click at [295, 223] on button "Grant Permissions" at bounding box center [311, 224] width 68 height 17
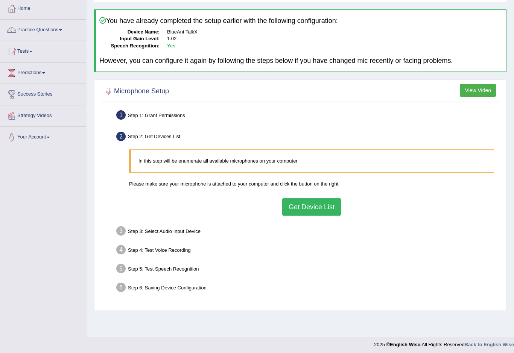
scroll to position [39, 0]
click at [311, 209] on button "Get Device List" at bounding box center [311, 207] width 59 height 17
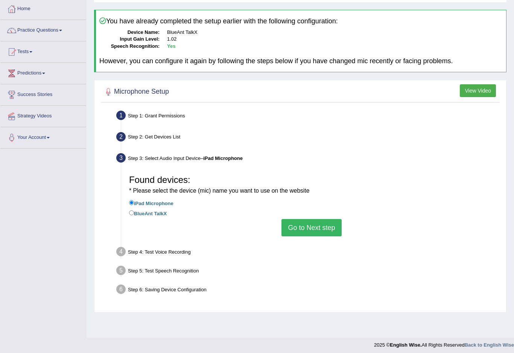
click at [151, 213] on label "BlueAnt TalkX" at bounding box center [148, 213] width 38 height 8
click at [134, 213] on input "BlueAnt TalkX" at bounding box center [131, 212] width 5 height 5
radio input "true"
click at [331, 228] on button "Go to Next step" at bounding box center [311, 227] width 60 height 17
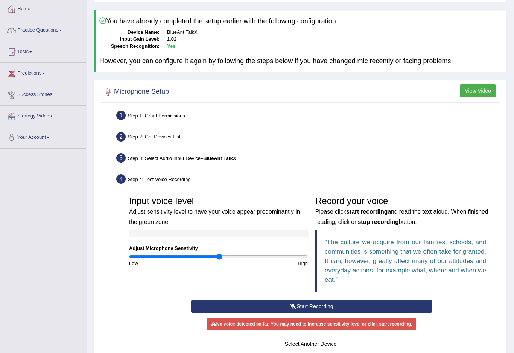
click at [32, 12] on link "Home" at bounding box center [43, 7] width 86 height 19
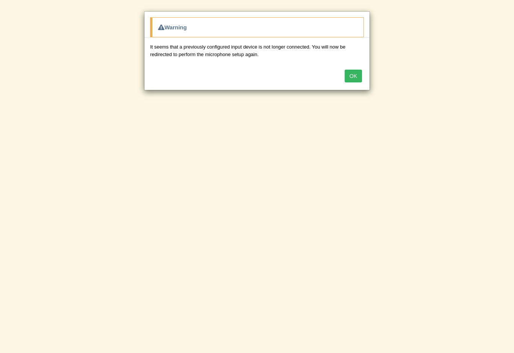
click at [357, 79] on button "OK" at bounding box center [352, 76] width 17 height 13
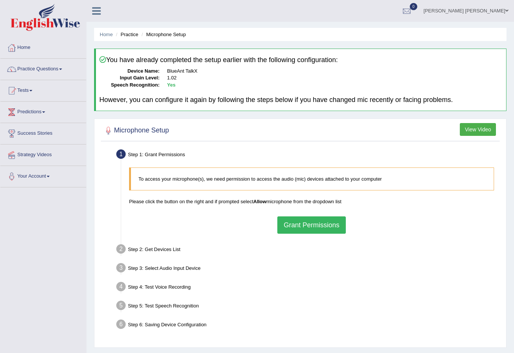
click at [475, 13] on link "[PERSON_NAME] [PERSON_NAME]" at bounding box center [466, 10] width 96 height 20
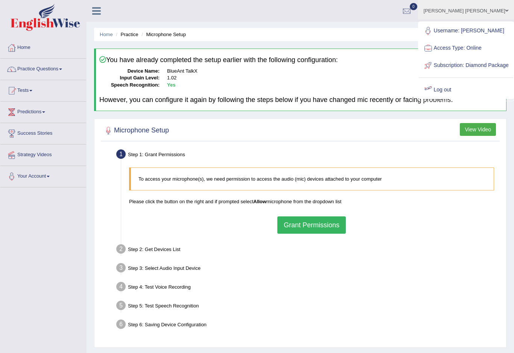
click at [452, 93] on link "Log out" at bounding box center [466, 89] width 94 height 17
